Goal: Task Accomplishment & Management: Use online tool/utility

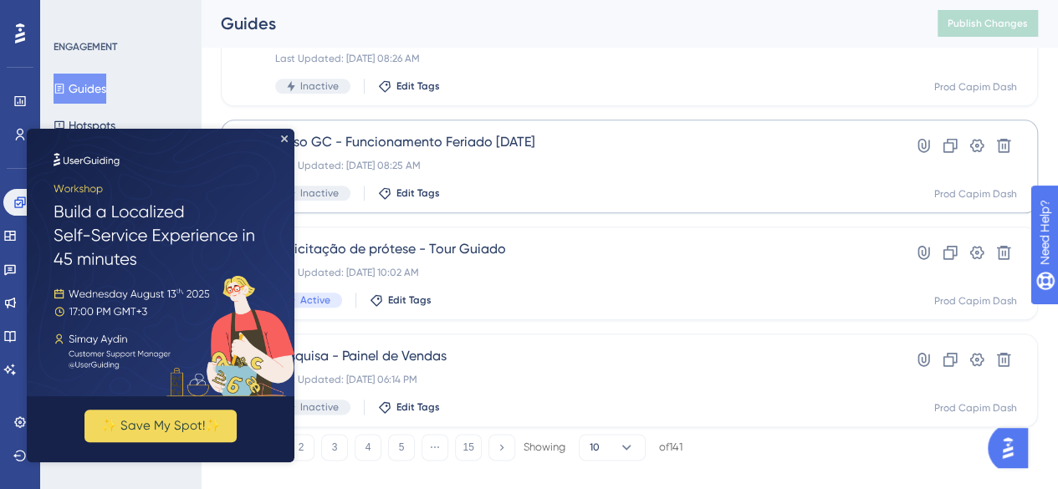
scroll to position [808, 0]
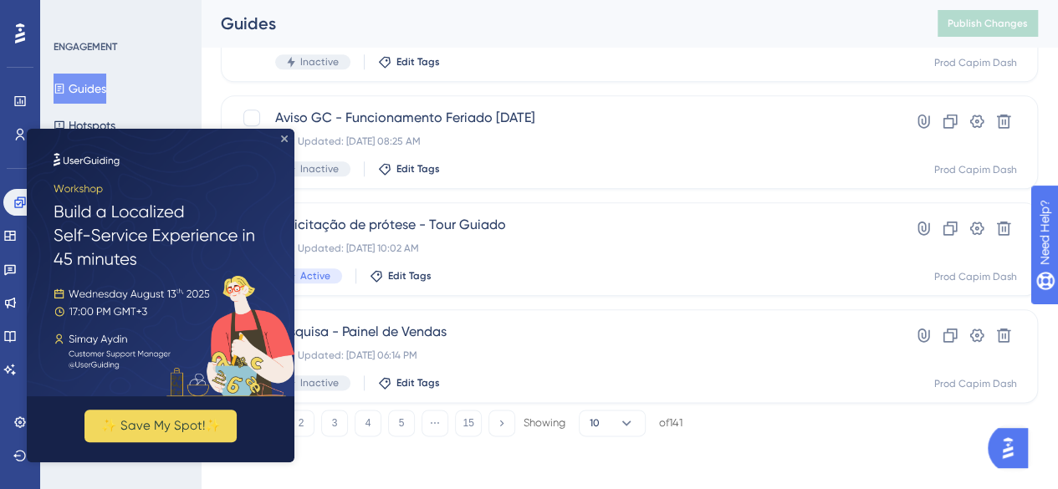
click at [286, 140] on icon "Close Preview" at bounding box center [284, 139] width 7 height 7
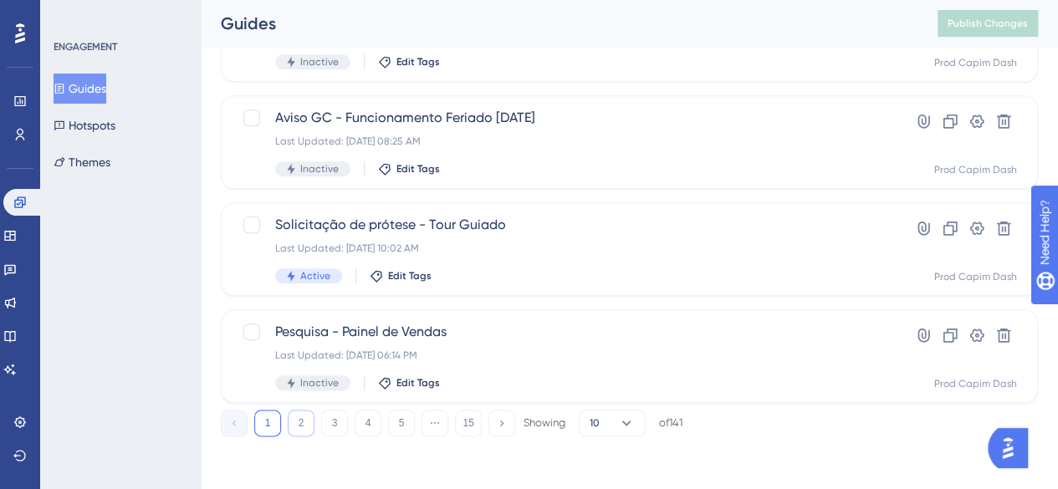
click at [301, 426] on button "2" at bounding box center [301, 423] width 27 height 27
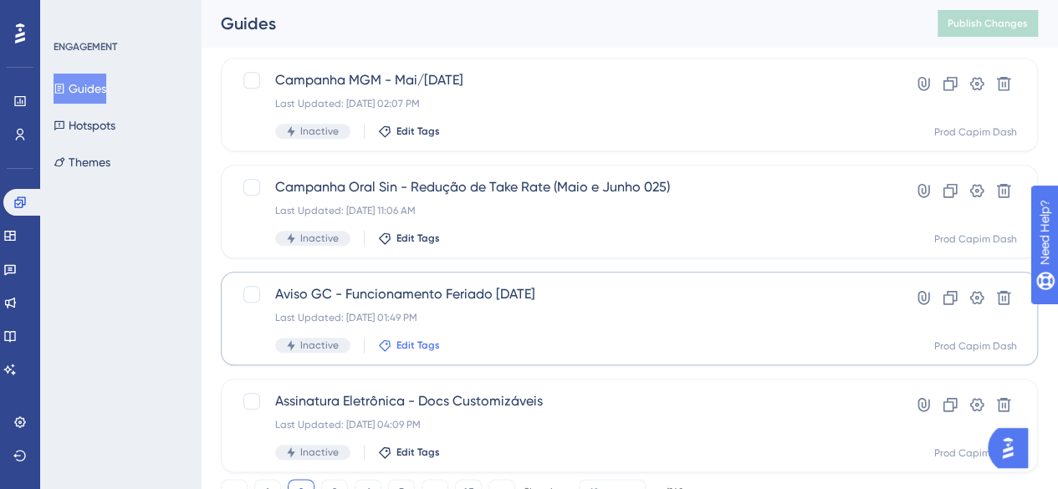
scroll to position [641, 0]
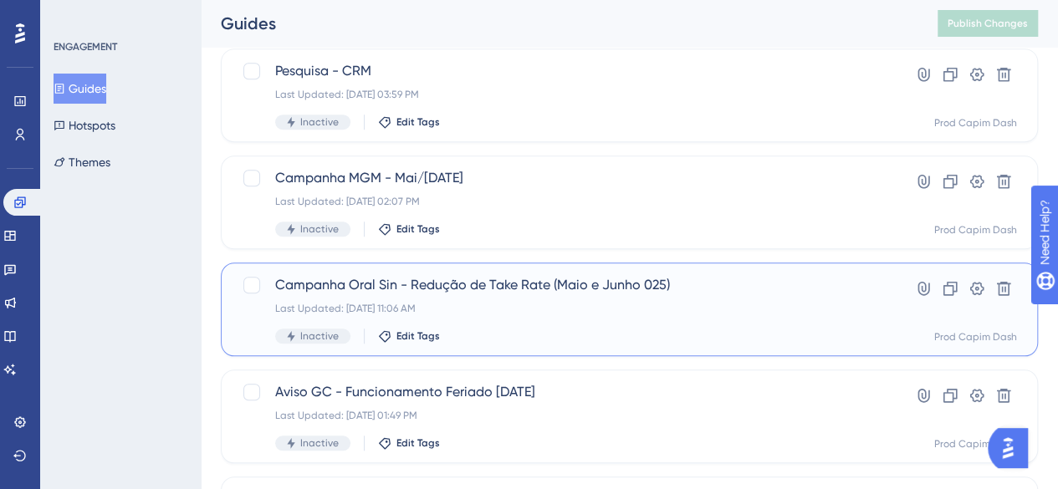
click at [540, 298] on div "Campanha Oral Sin - Redução de Take Rate (Maio e Junho 025) Last Updated: 22 de…" at bounding box center [562, 309] width 575 height 69
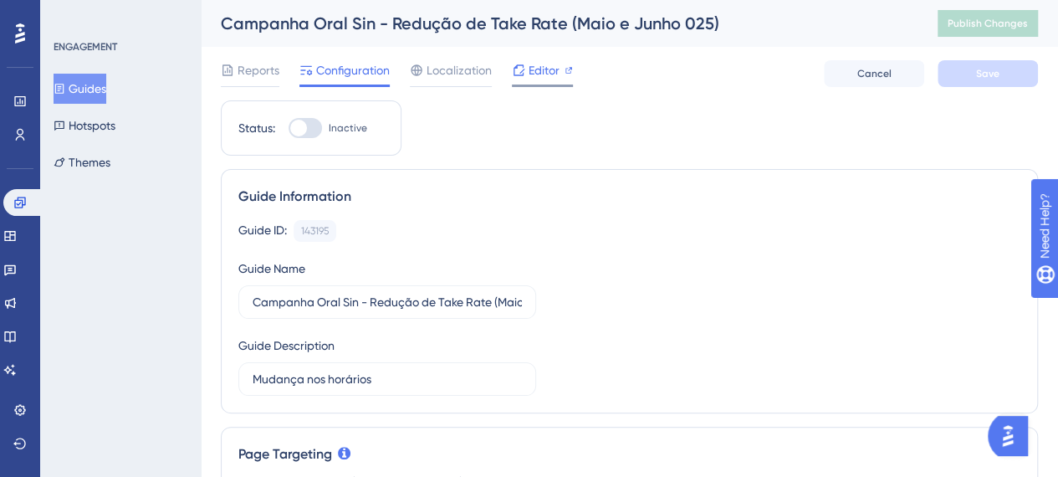
click at [550, 70] on span "Editor" at bounding box center [544, 70] width 31 height 20
